Goal: Transaction & Acquisition: Purchase product/service

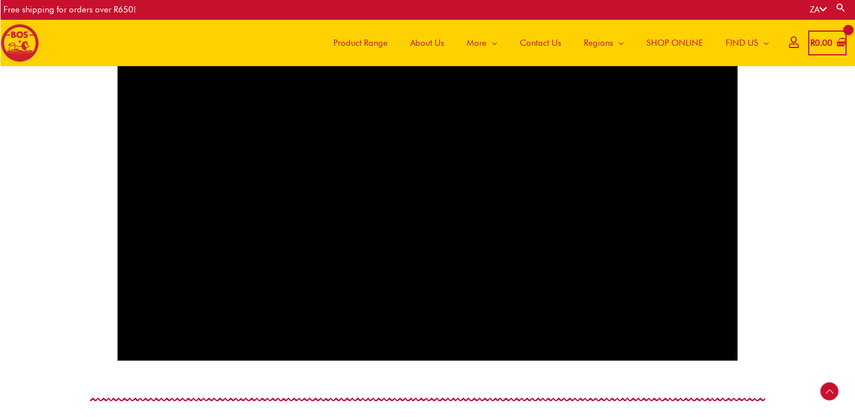
scroll to position [843, 0]
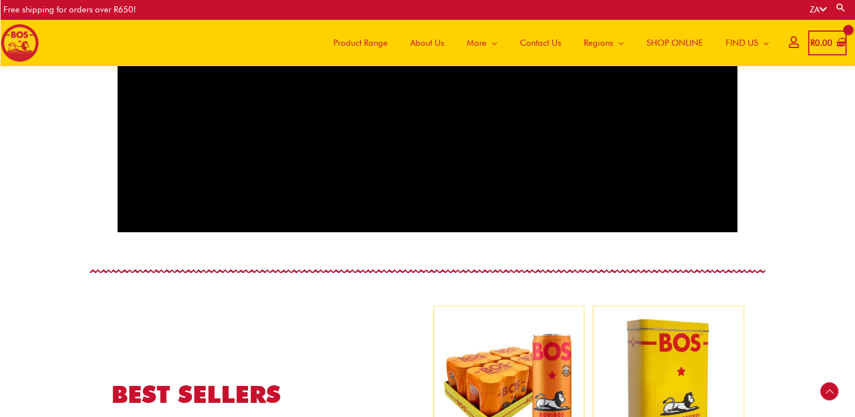
click at [357, 43] on span "Product Range" at bounding box center [361, 43] width 54 height 34
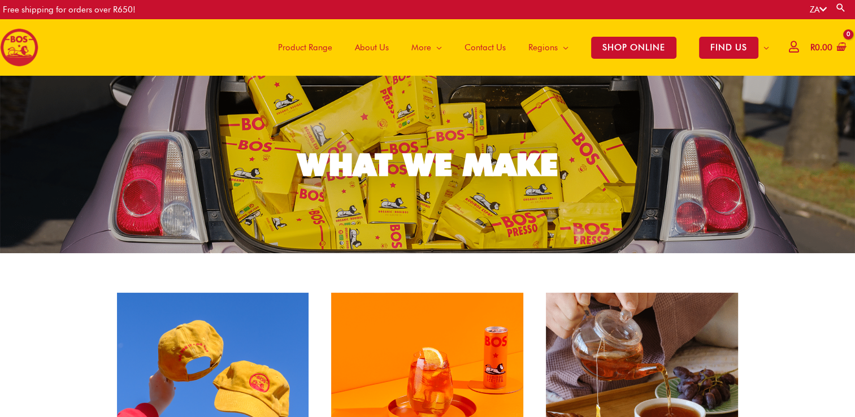
scroll to position [226, 0]
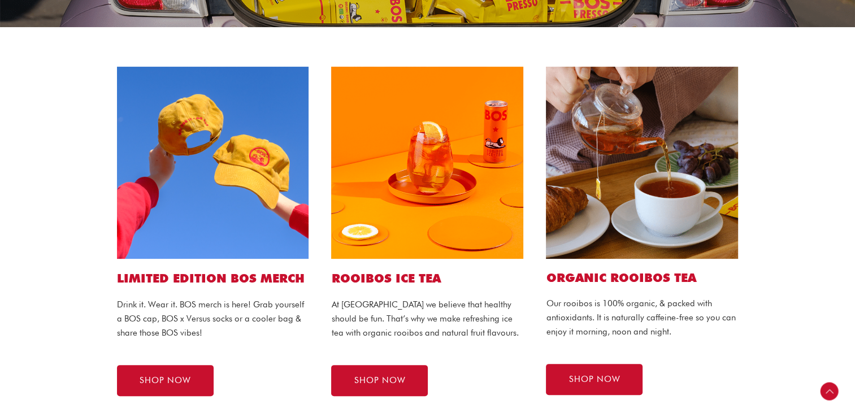
click at [416, 209] on img at bounding box center [427, 163] width 192 height 192
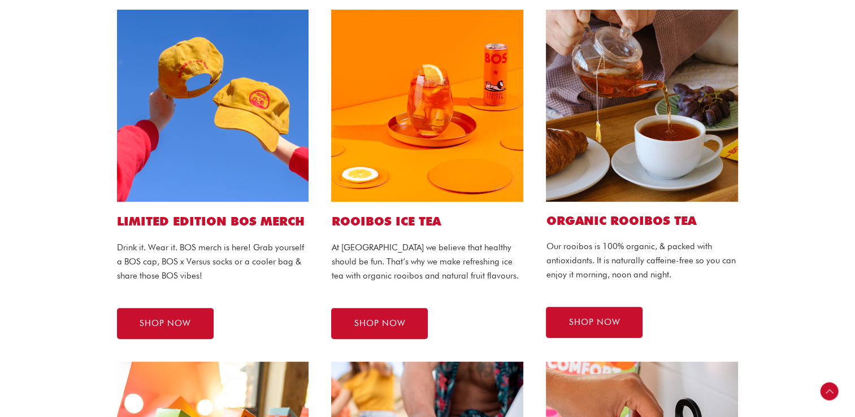
scroll to position [283, 0]
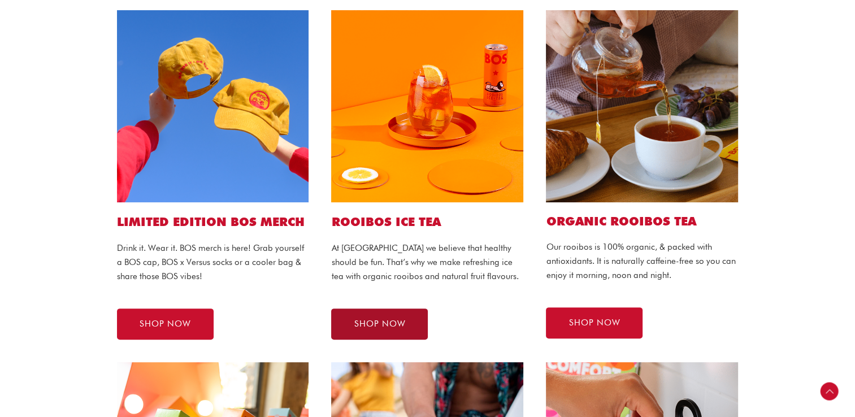
click at [390, 325] on span "SHOP NOW" at bounding box center [379, 324] width 51 height 8
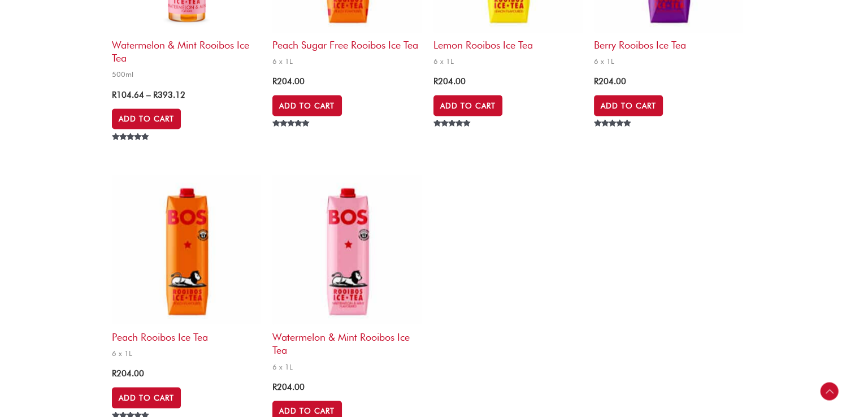
scroll to position [2431, 0]
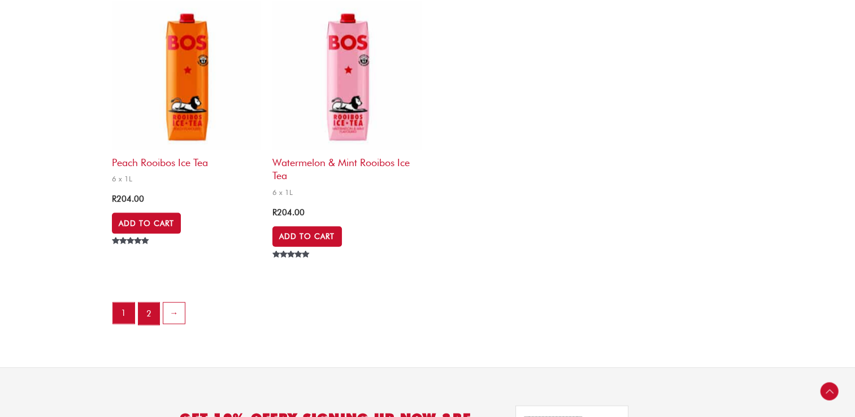
click at [152, 312] on link "2" at bounding box center [149, 314] width 21 height 23
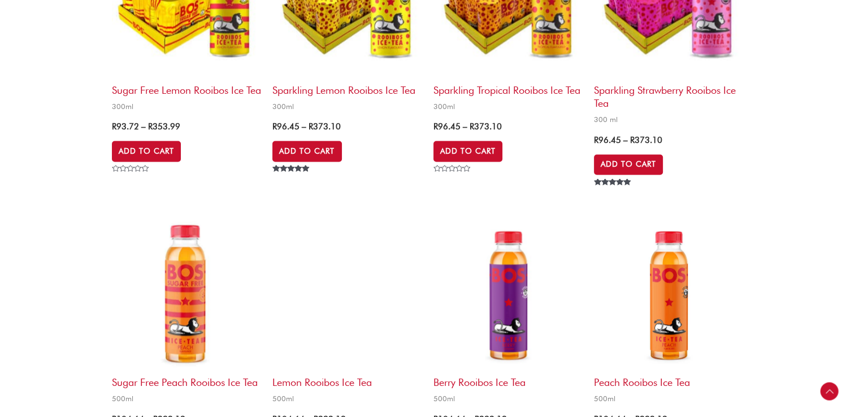
scroll to position [1413, 0]
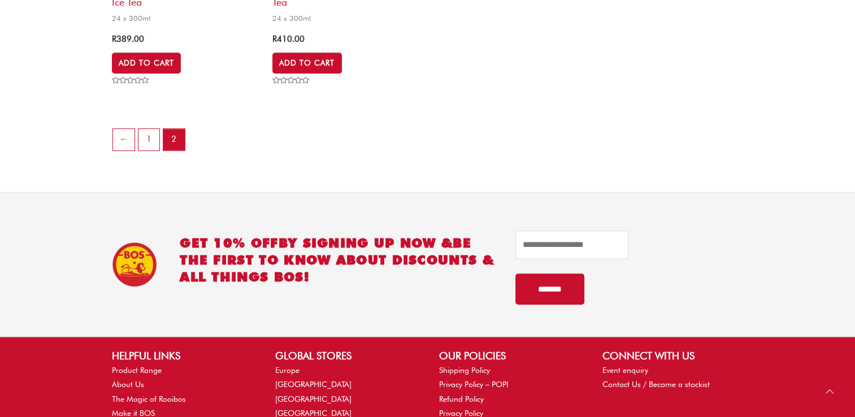
scroll to position [848, 0]
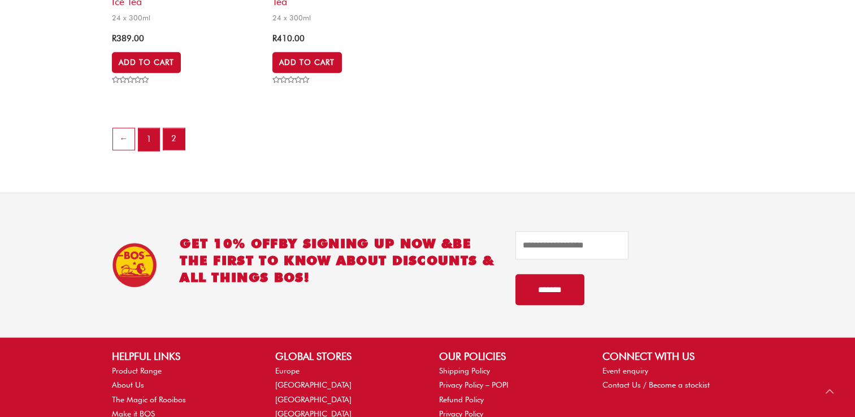
click at [155, 151] on link "1" at bounding box center [149, 139] width 21 height 23
